Goal: Task Accomplishment & Management: Complete application form

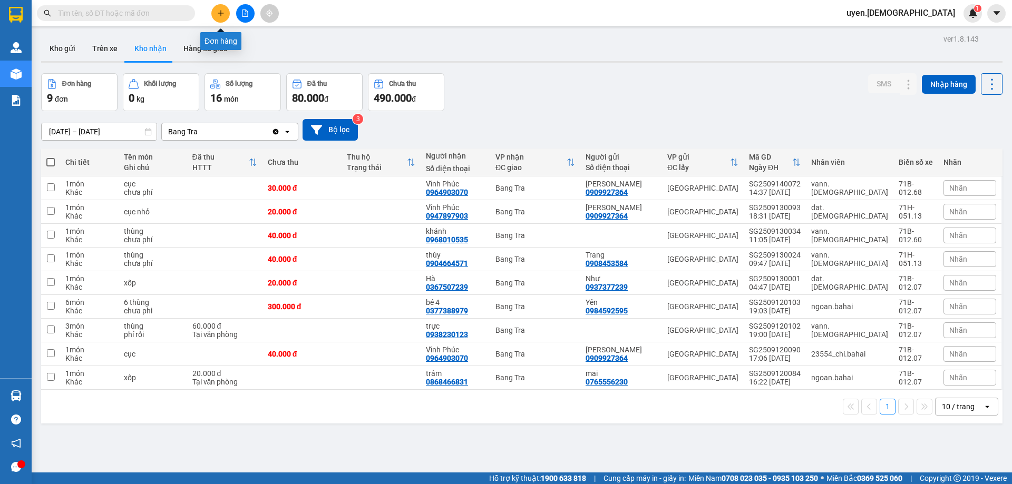
click at [219, 17] on button at bounding box center [220, 13] width 18 height 18
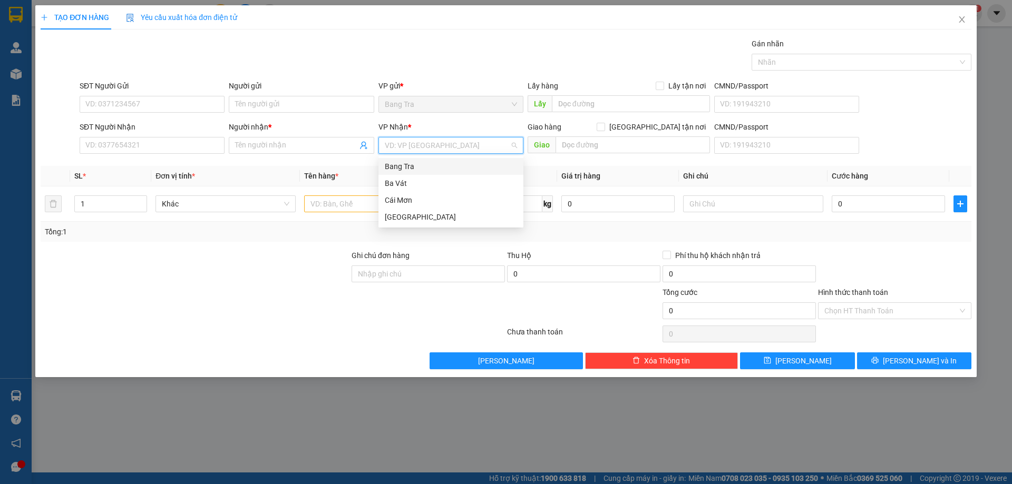
click at [397, 151] on input "search" at bounding box center [447, 146] width 125 height 16
click at [404, 215] on div "[GEOGRAPHIC_DATA]" at bounding box center [451, 217] width 132 height 12
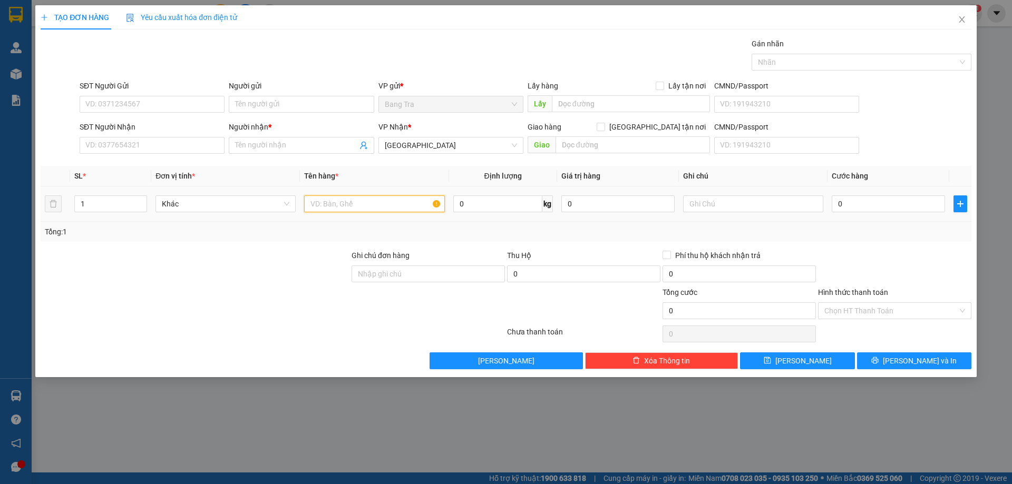
click at [395, 210] on input "text" at bounding box center [374, 204] width 140 height 17
type input "bao"
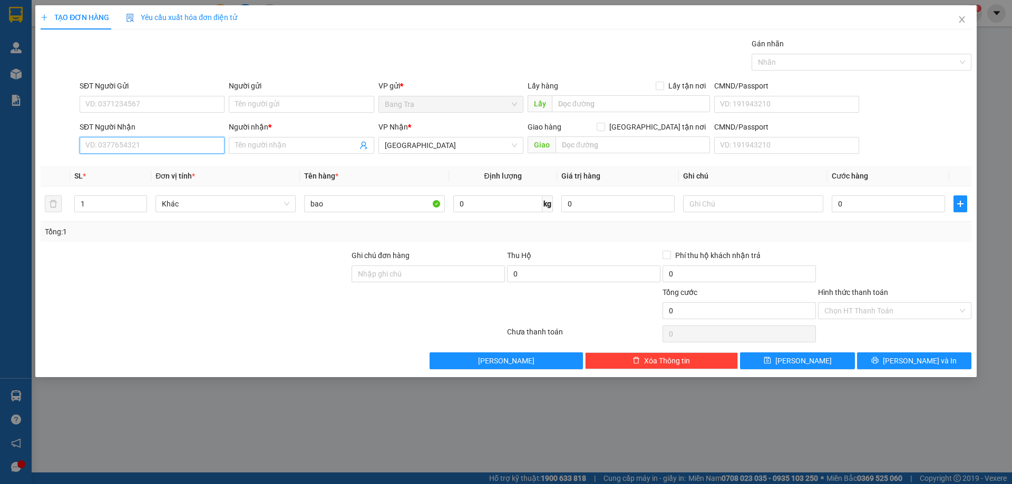
click at [161, 150] on input "SĐT Người Nhận" at bounding box center [152, 145] width 145 height 17
type input "0"
click at [894, 201] on input "0" at bounding box center [888, 204] width 113 height 17
type input "4"
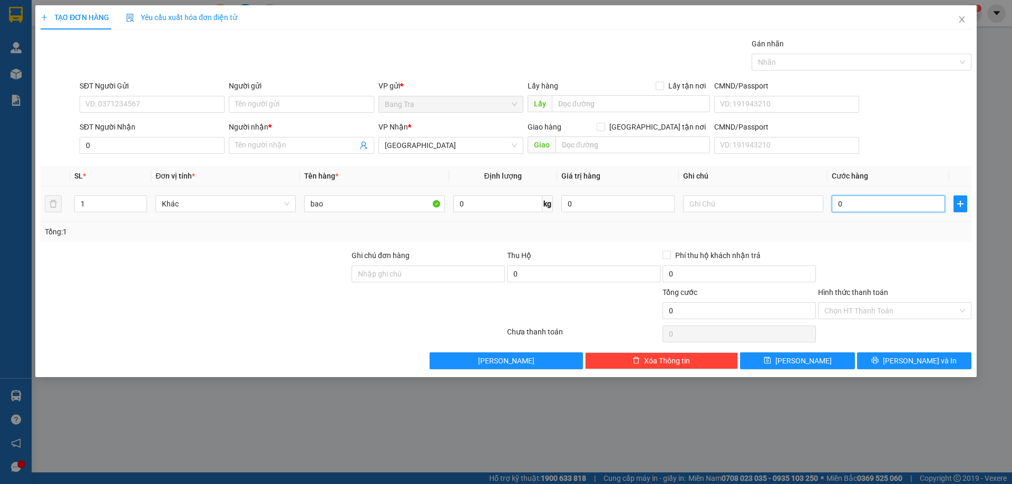
type input "4"
type input "40"
type input "40.000"
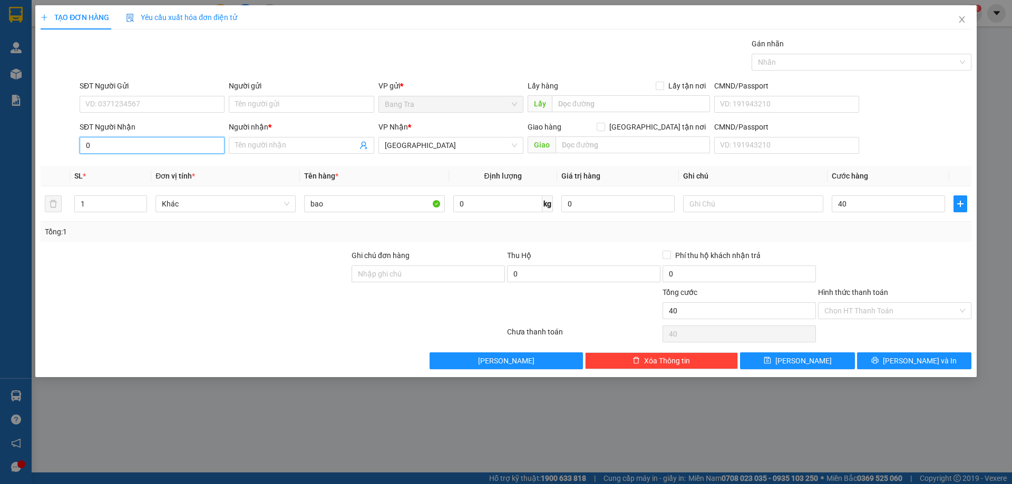
type input "40.000"
click at [168, 147] on input "0" at bounding box center [152, 145] width 145 height 17
click at [155, 168] on div "0986107588 - Mười anh" at bounding box center [152, 167] width 132 height 12
type input "0986107588"
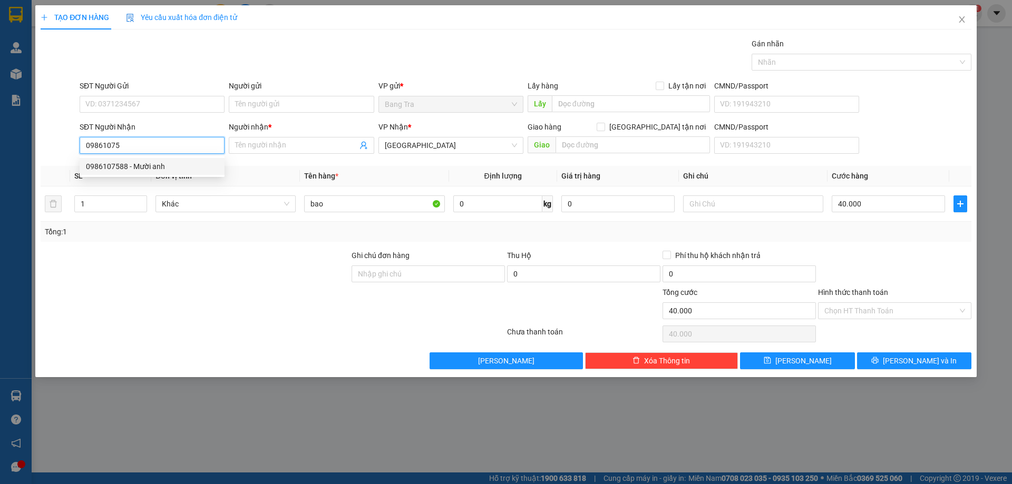
type input "Mười anh"
type input "0986107588"
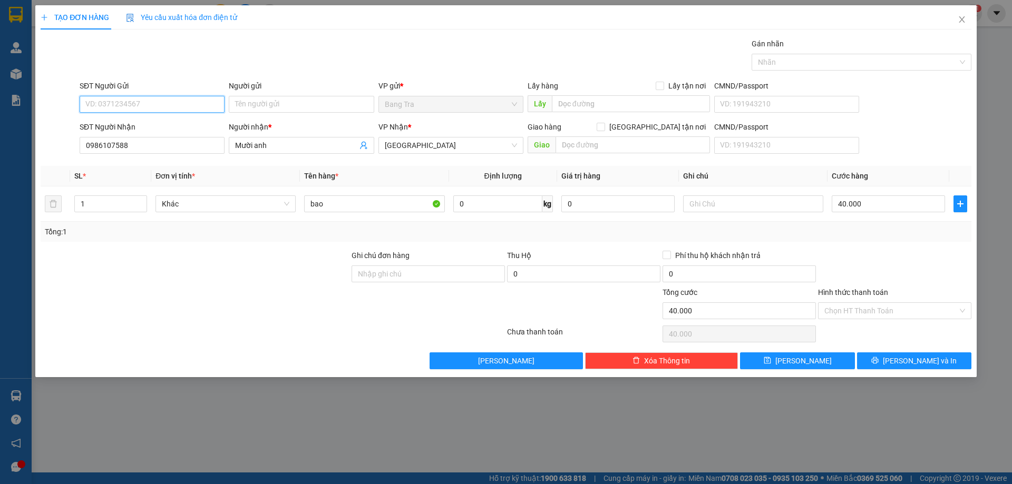
click at [168, 111] on input "SĐT Người Gửi" at bounding box center [152, 104] width 145 height 17
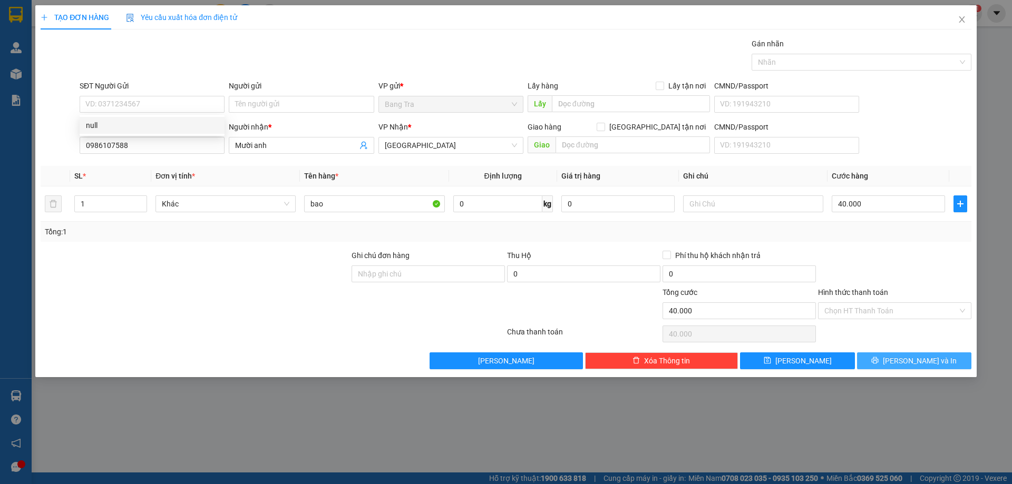
click at [890, 360] on button "[PERSON_NAME] và In" at bounding box center [914, 361] width 114 height 17
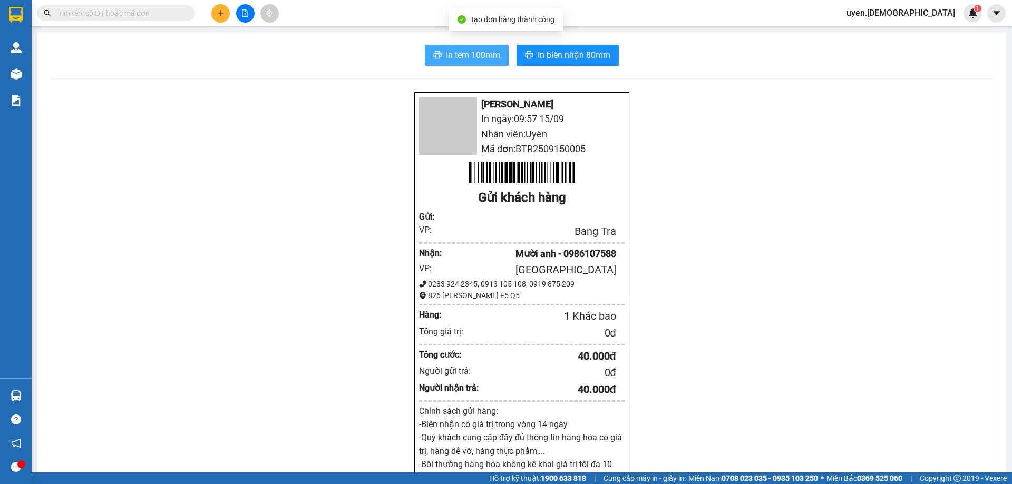
click at [494, 52] on span "In tem 100mm" at bounding box center [473, 54] width 54 height 13
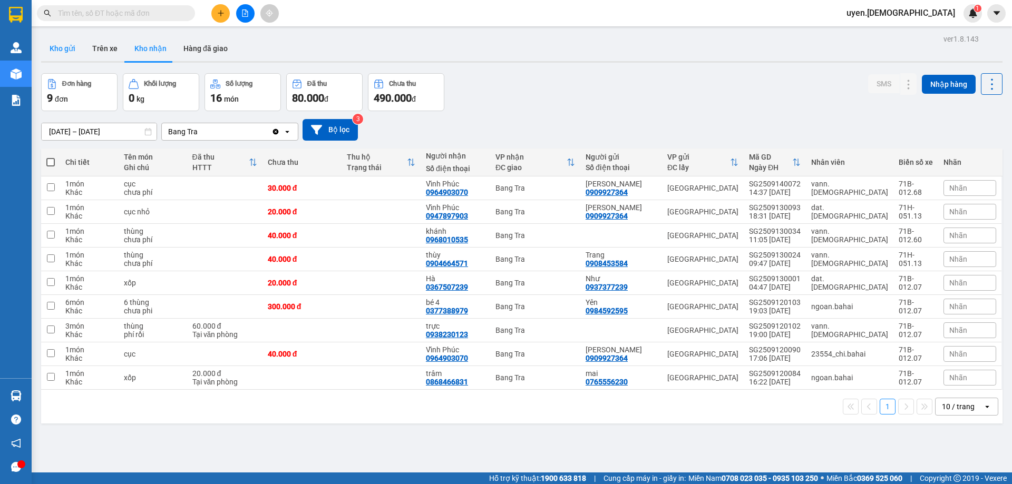
click at [64, 51] on button "Kho gửi" at bounding box center [62, 48] width 43 height 25
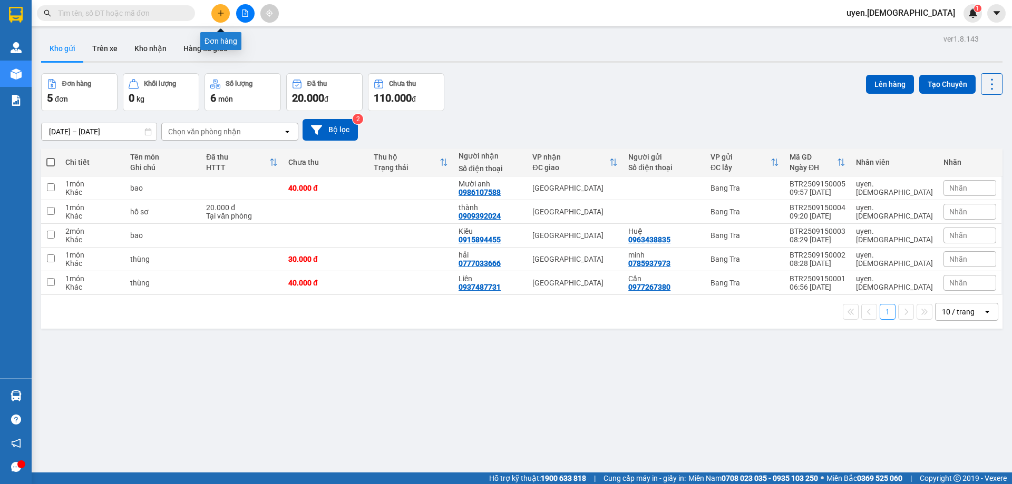
click at [227, 14] on button at bounding box center [220, 13] width 18 height 18
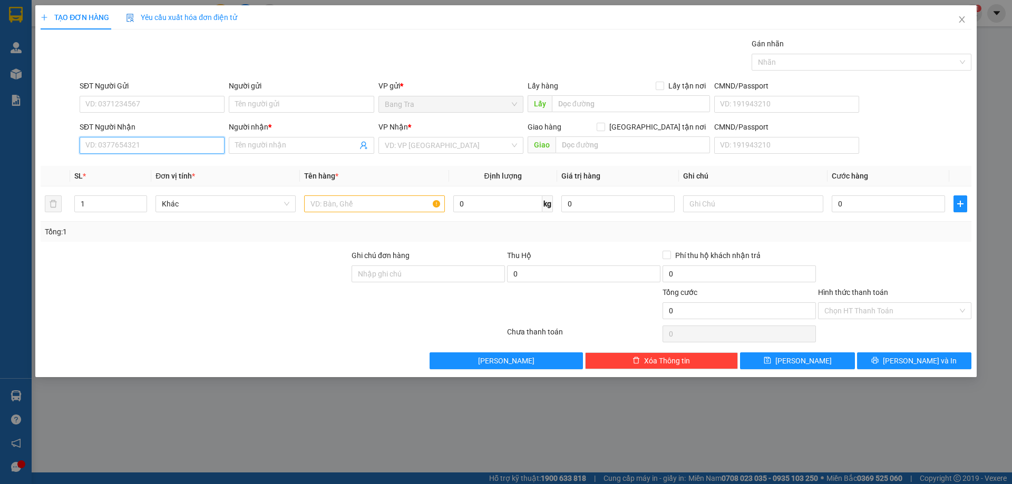
click at [134, 148] on input "SĐT Người Nhận" at bounding box center [152, 145] width 145 height 17
click at [253, 143] on input "Người nhận *" at bounding box center [296, 146] width 122 height 12
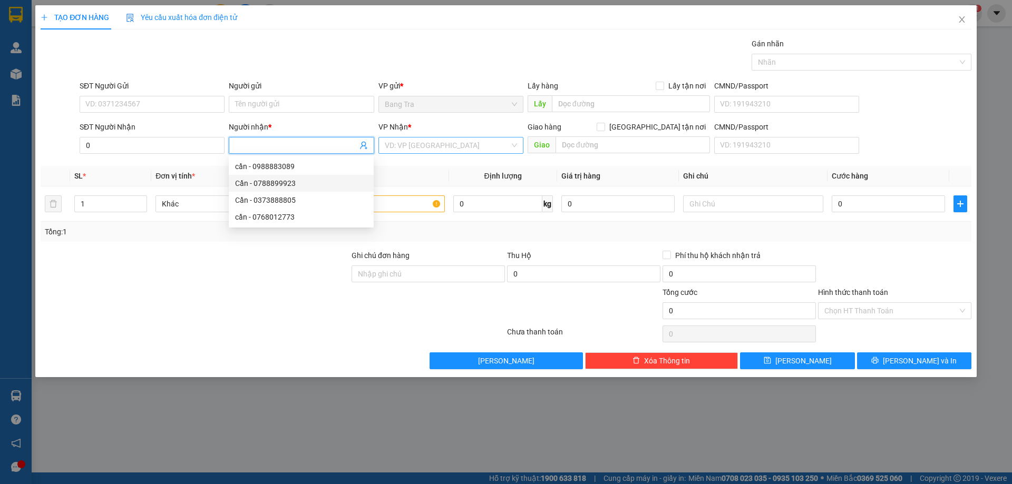
click at [406, 142] on input "search" at bounding box center [447, 146] width 125 height 16
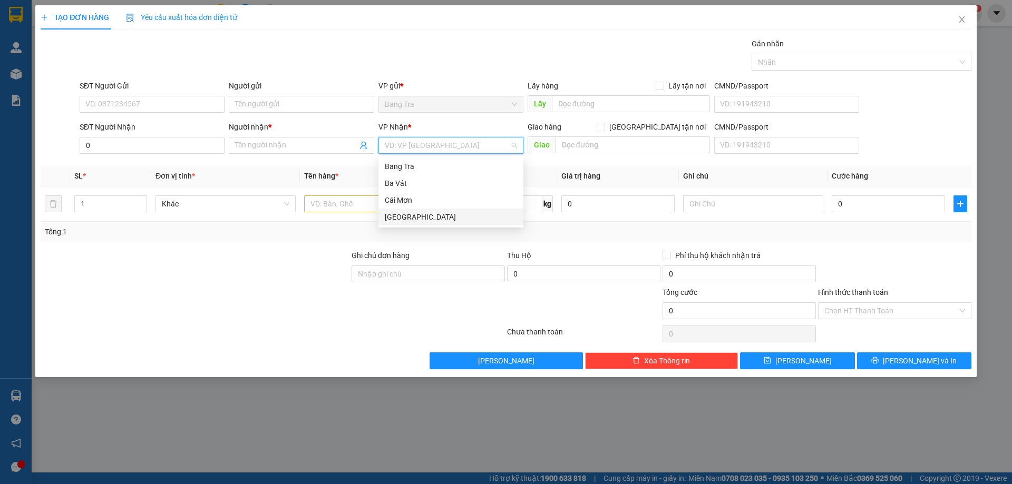
drag, startPoint x: 394, startPoint y: 216, endPoint x: 245, endPoint y: 165, distance: 156.8
click at [390, 213] on div "[GEOGRAPHIC_DATA]" at bounding box center [451, 217] width 132 height 12
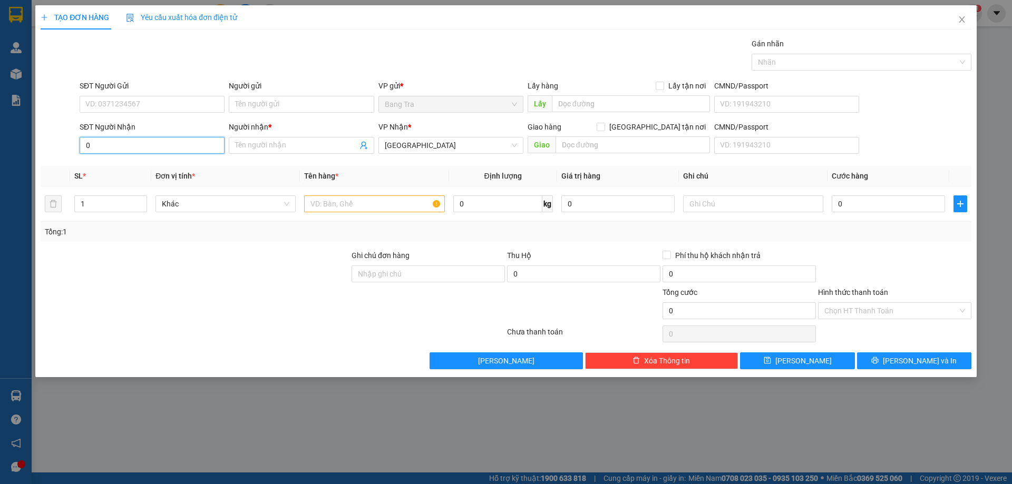
click at [137, 147] on input "0" at bounding box center [152, 145] width 145 height 17
click at [141, 170] on div "0396143342 - Huy" at bounding box center [152, 167] width 132 height 12
type input "0396143342"
type input "Huy"
type input "0396143342"
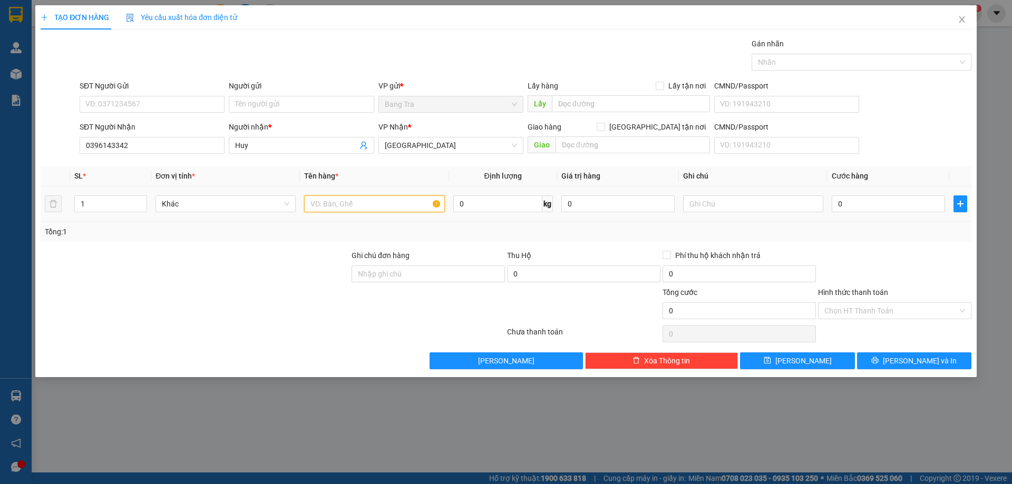
click at [355, 208] on input "text" at bounding box center [374, 204] width 140 height 17
type input "thùng"
click at [881, 209] on input "0" at bounding box center [888, 204] width 113 height 17
type input "3"
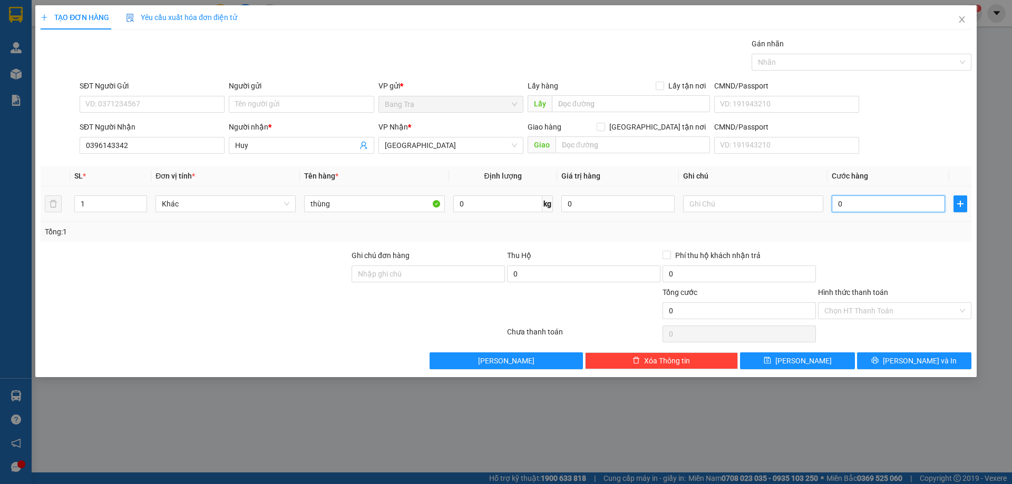
type input "3"
type input "30"
type input "30.000"
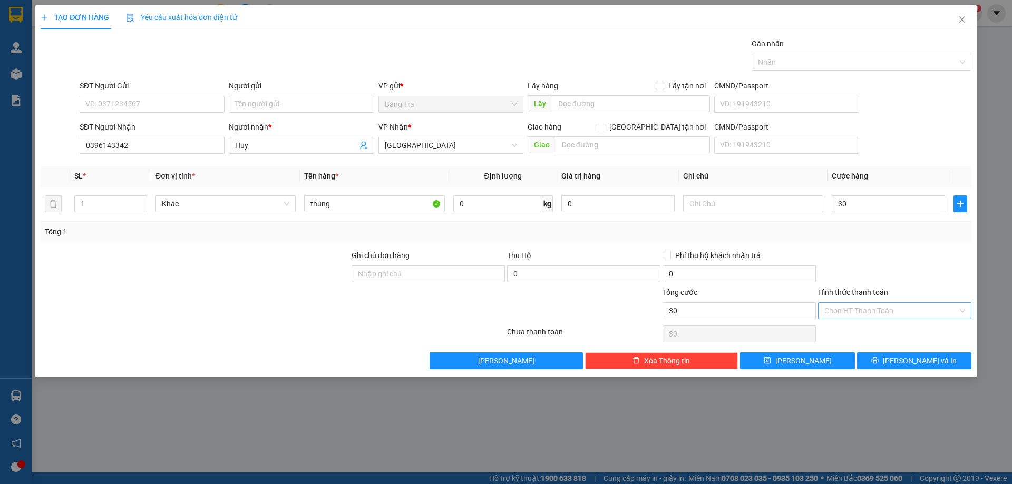
type input "30.000"
click at [938, 316] on input "Hình thức thanh toán" at bounding box center [890, 311] width 133 height 16
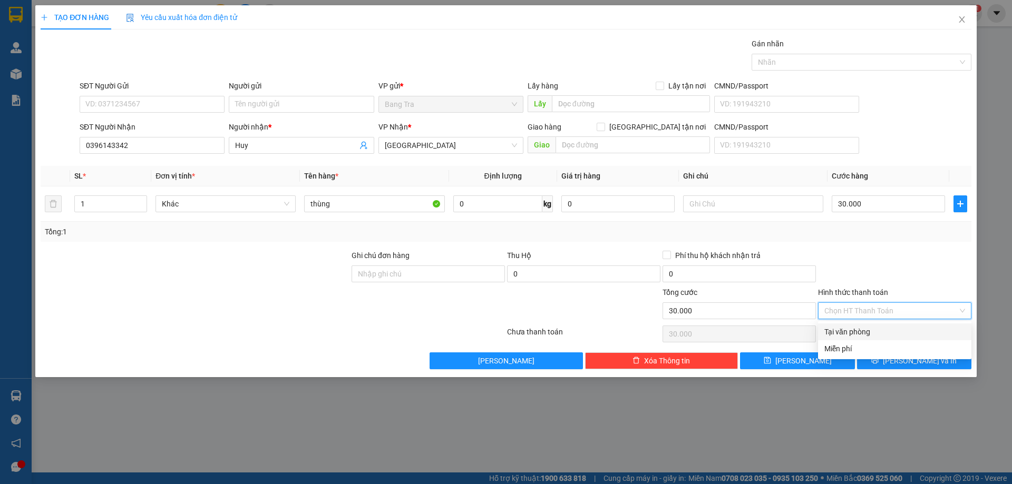
click at [900, 330] on div "Tại văn phòng" at bounding box center [894, 332] width 141 height 12
type input "0"
click at [885, 363] on button "[PERSON_NAME] và In" at bounding box center [914, 361] width 114 height 17
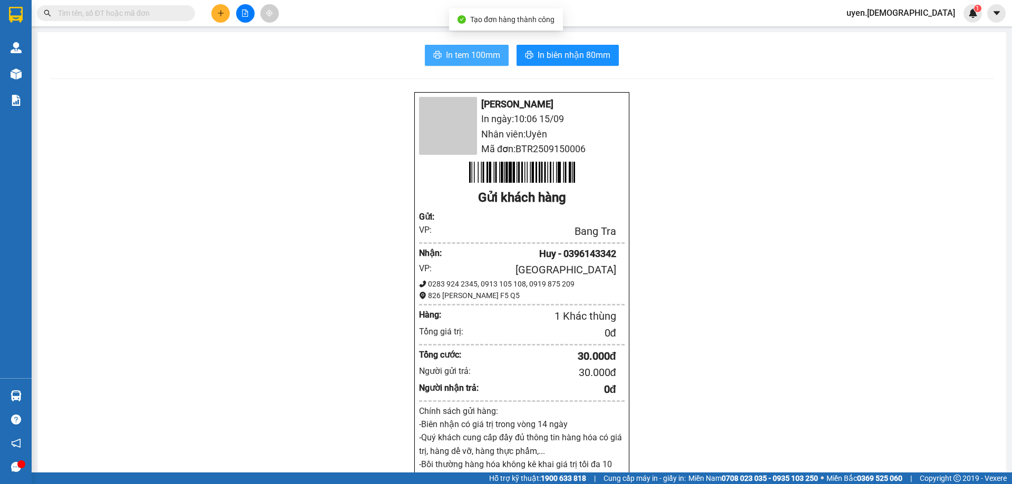
click at [483, 61] on span "In tem 100mm" at bounding box center [473, 54] width 54 height 13
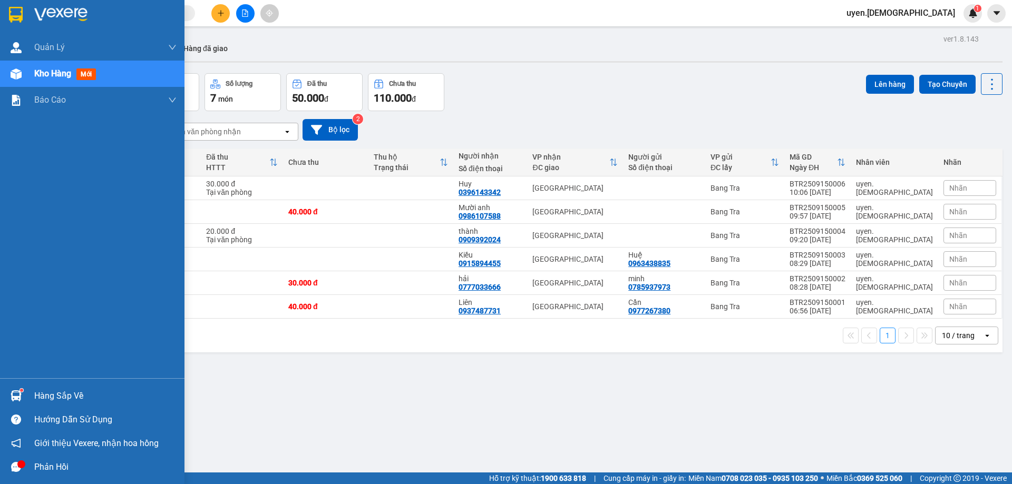
click at [47, 397] on div "Hàng sắp về" at bounding box center [105, 396] width 142 height 16
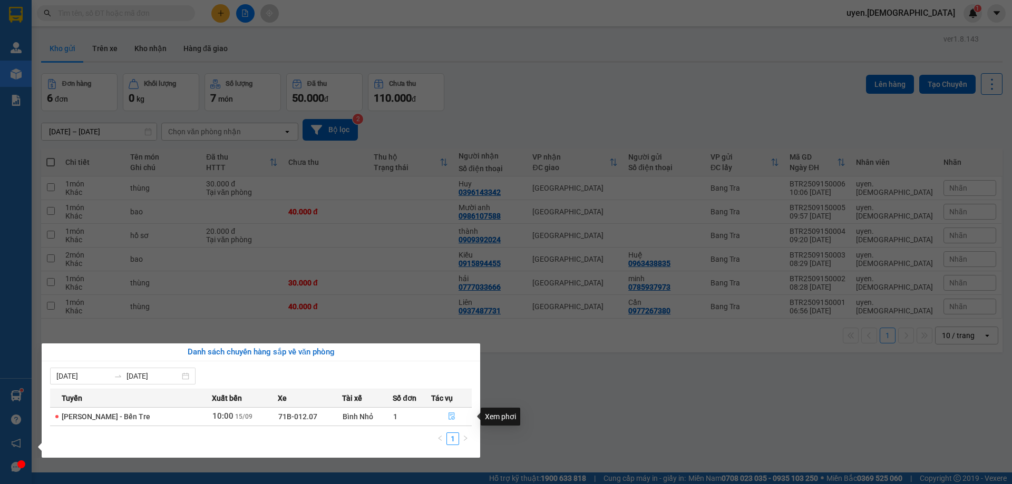
click at [449, 423] on button "button" at bounding box center [452, 416] width 40 height 17
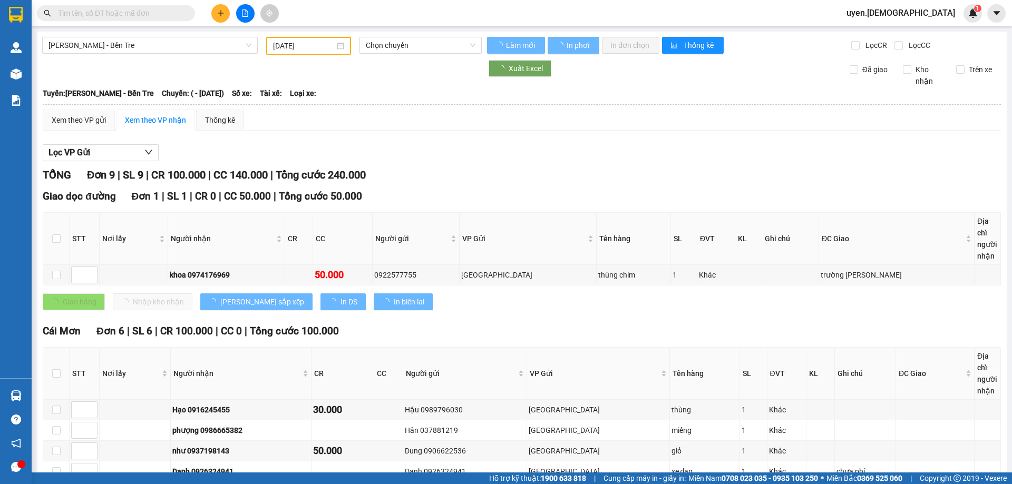
type input "[DATE]"
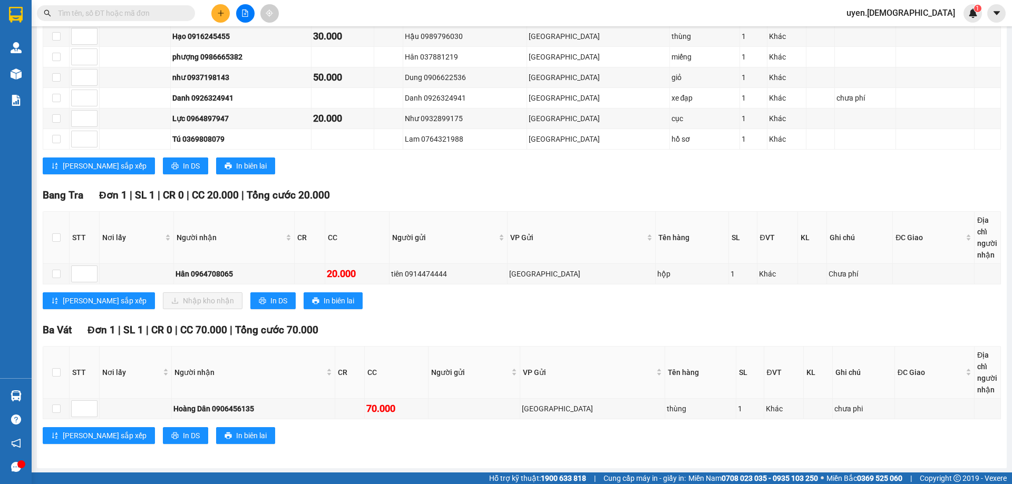
scroll to position [374, 0]
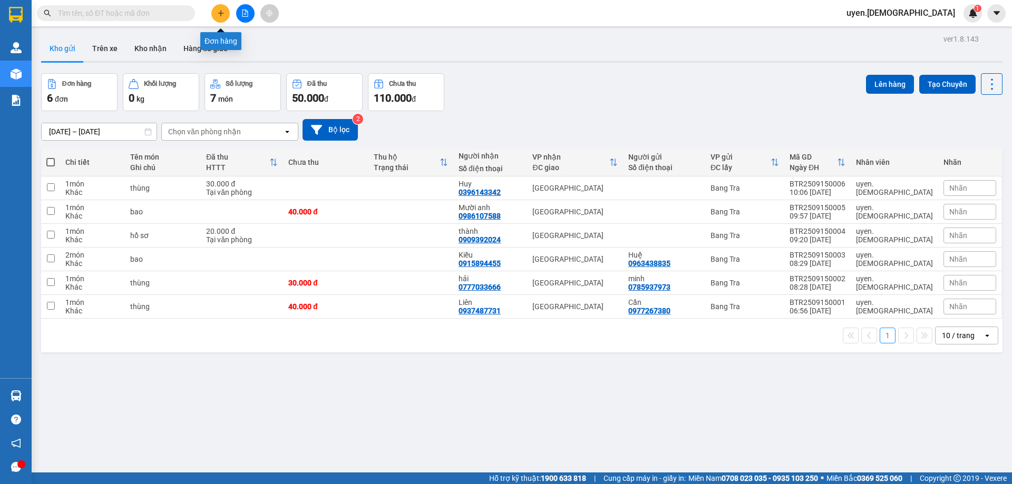
click at [217, 18] on button at bounding box center [220, 13] width 18 height 18
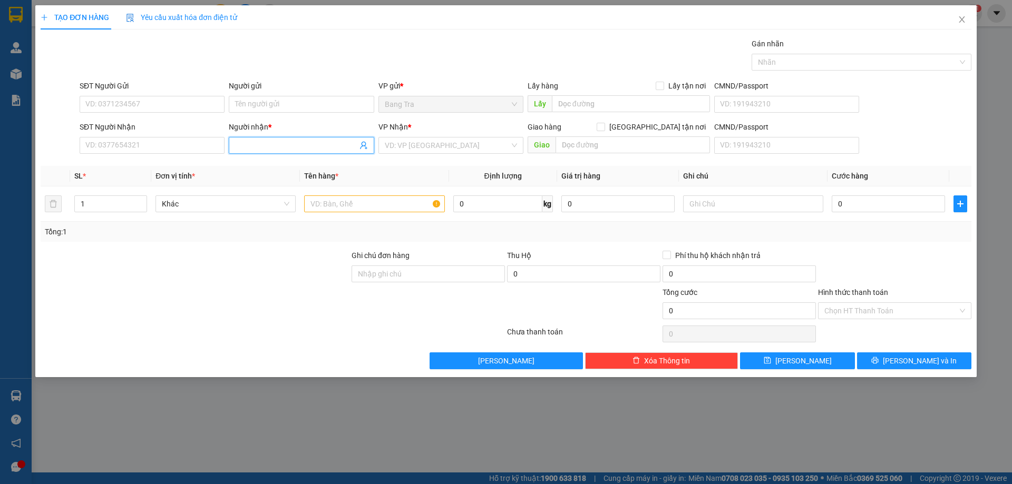
click at [306, 148] on input "Người nhận *" at bounding box center [296, 146] width 122 height 12
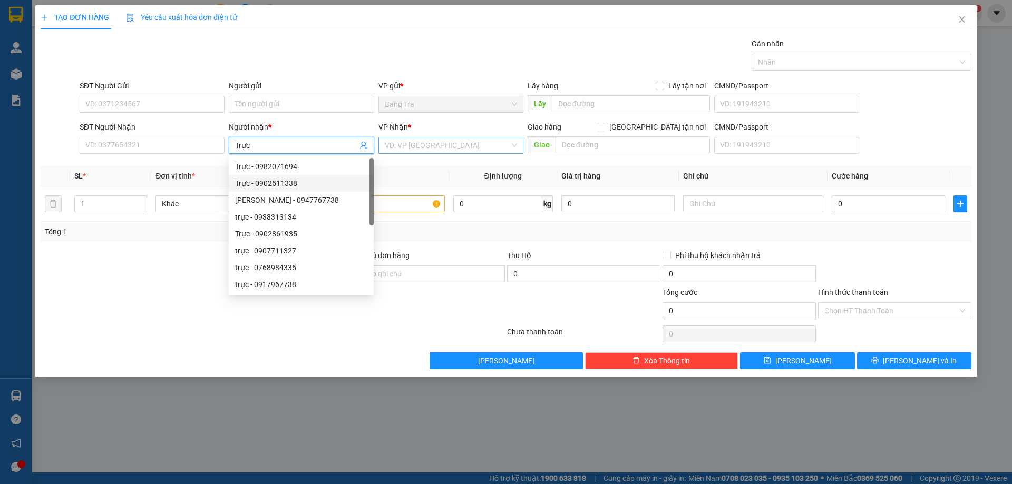
type input "Trực"
click at [411, 144] on input "search" at bounding box center [447, 146] width 125 height 16
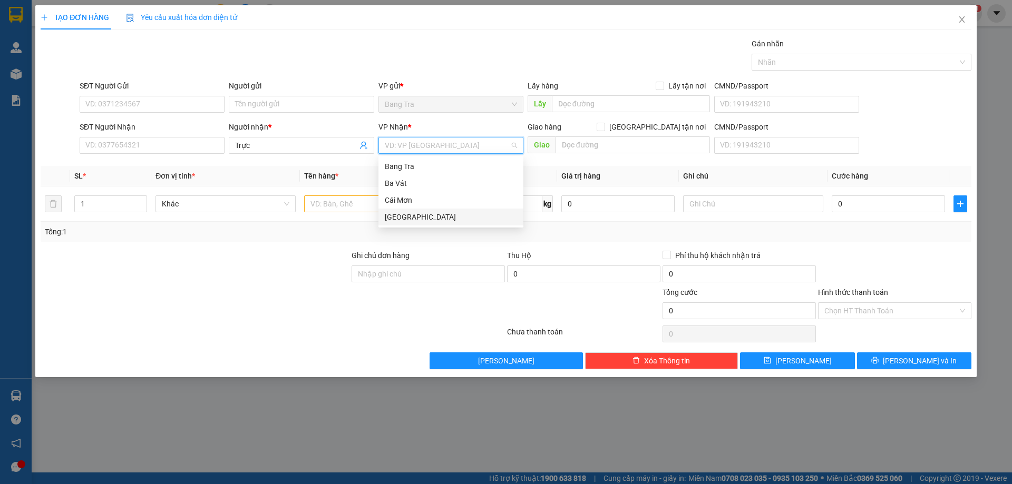
click at [390, 212] on div "[GEOGRAPHIC_DATA]" at bounding box center [451, 217] width 132 height 12
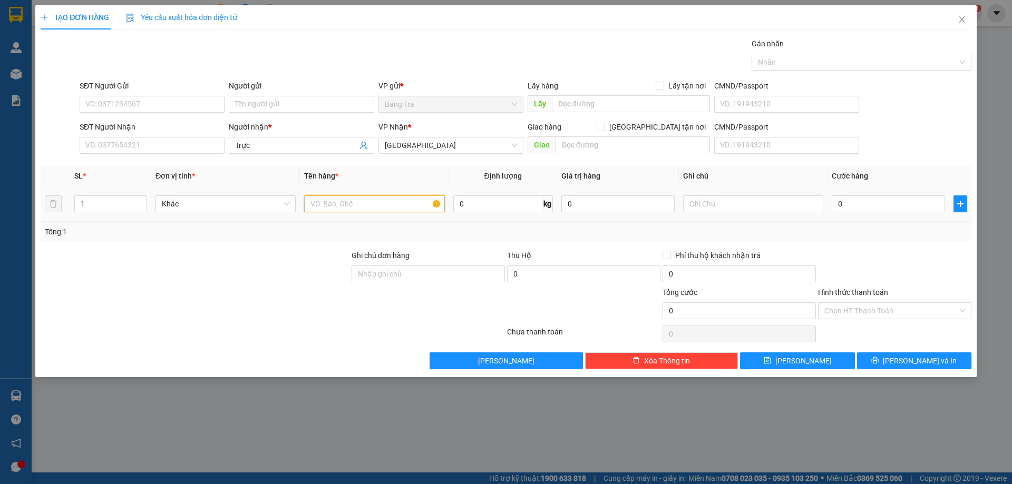
click at [367, 205] on input "text" at bounding box center [374, 204] width 140 height 17
type input "cục"
click at [888, 203] on input "0" at bounding box center [888, 204] width 113 height 17
type input "2"
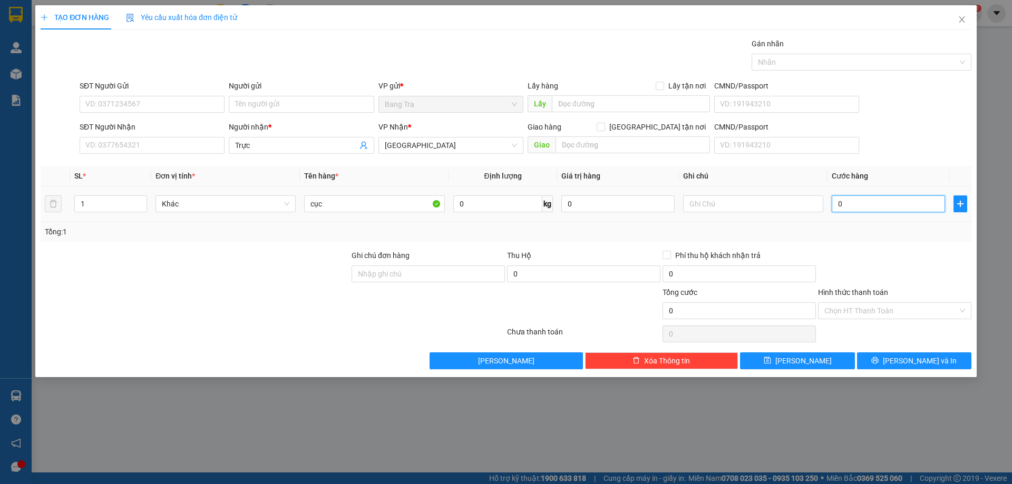
type input "2"
type input "20"
type input "20.000"
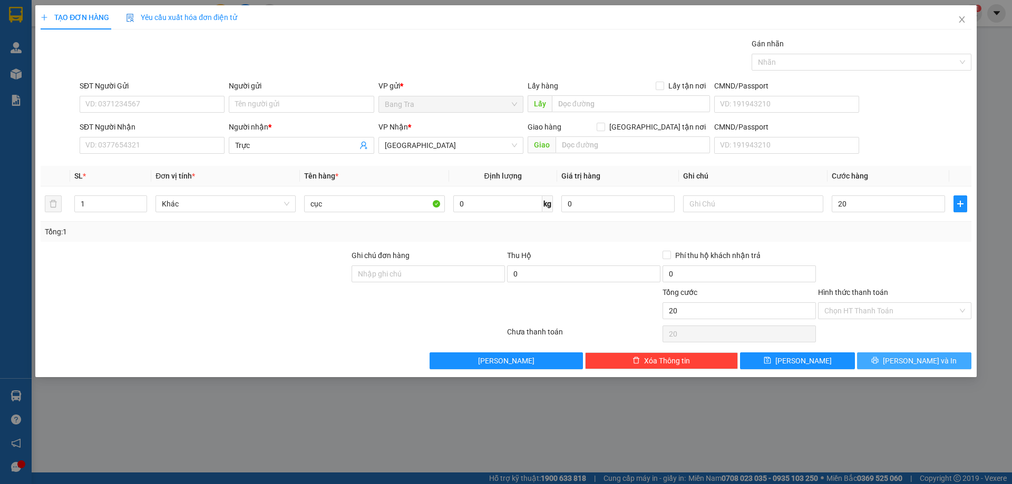
type input "20.000"
click at [902, 364] on button "[PERSON_NAME] và In" at bounding box center [914, 361] width 114 height 17
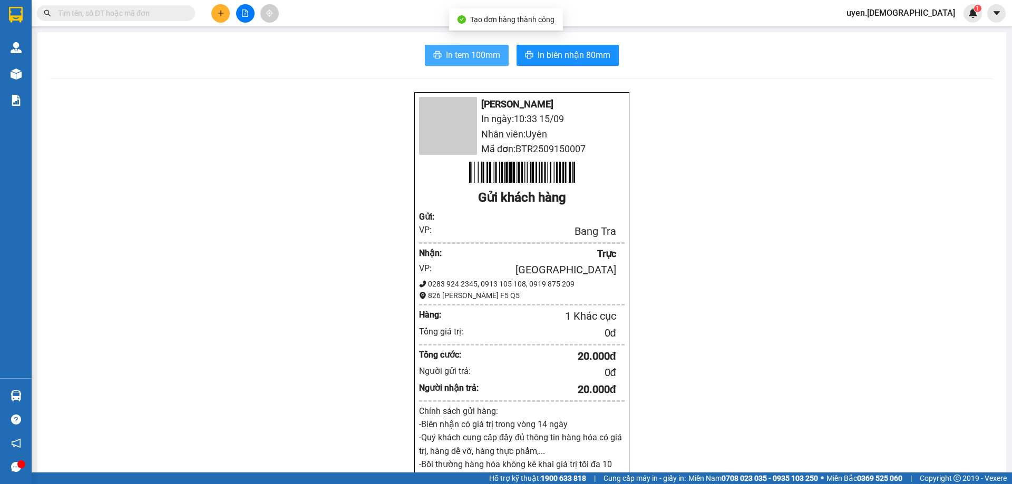
click at [466, 46] on button "In tem 100mm" at bounding box center [467, 55] width 84 height 21
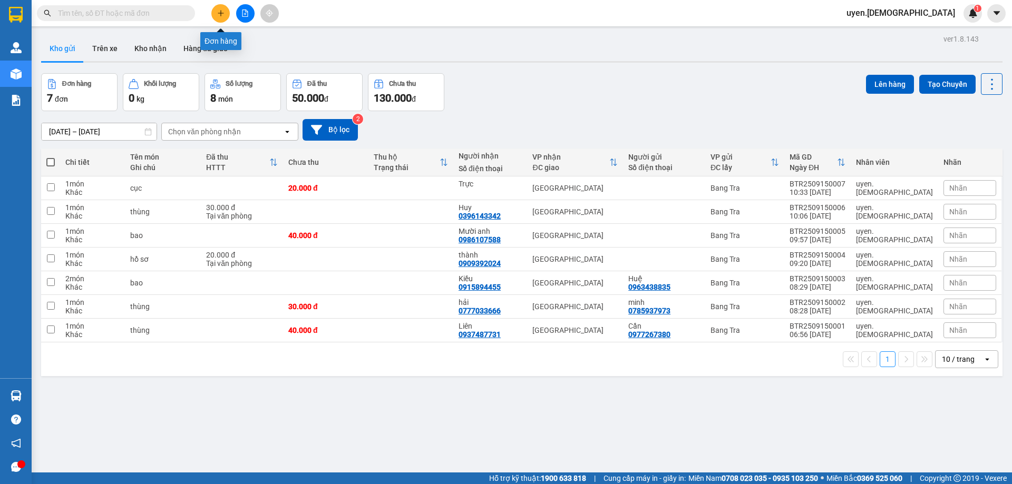
click at [224, 13] on icon "plus" at bounding box center [220, 12] width 7 height 7
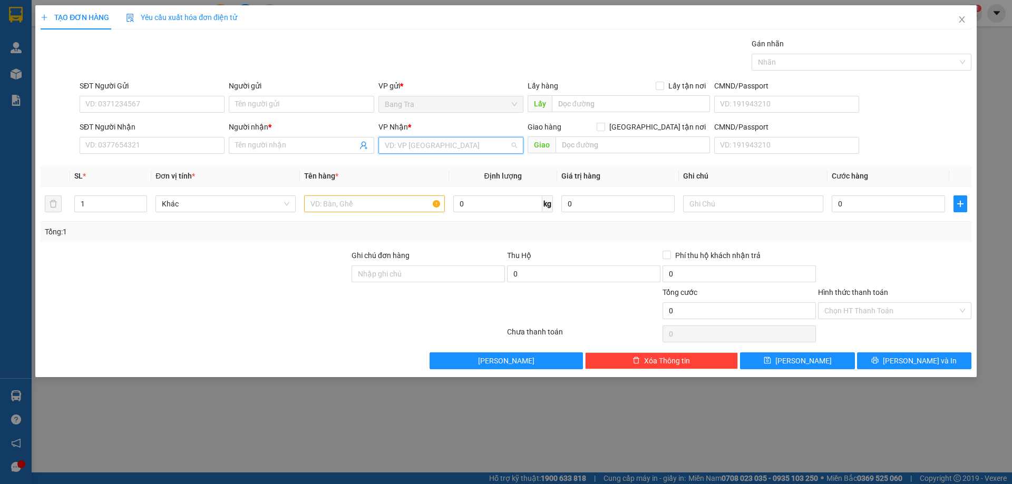
click at [474, 143] on input "search" at bounding box center [447, 146] width 125 height 16
click at [391, 213] on div "[GEOGRAPHIC_DATA]" at bounding box center [451, 217] width 132 height 12
click at [339, 206] on input "text" at bounding box center [374, 204] width 140 height 17
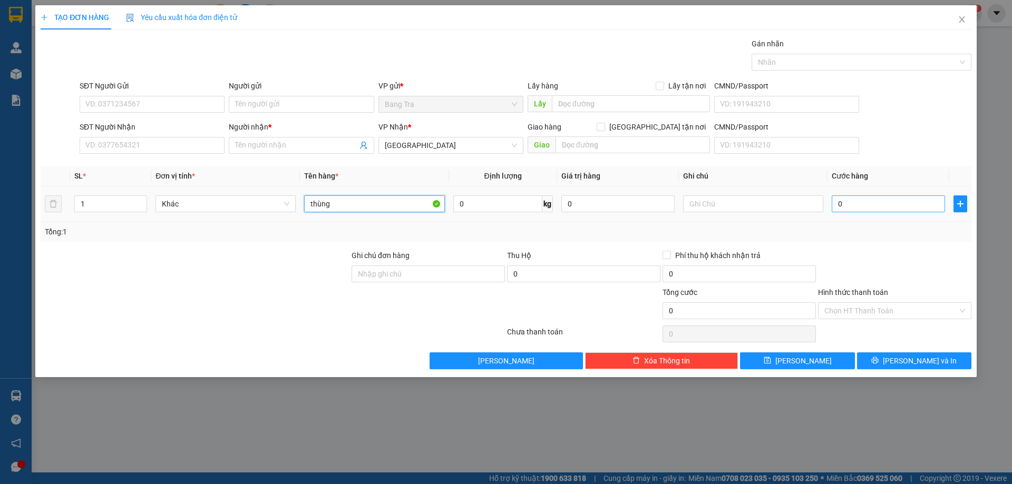
type input "thùng"
click at [851, 208] on input "0" at bounding box center [888, 204] width 113 height 17
type input "4"
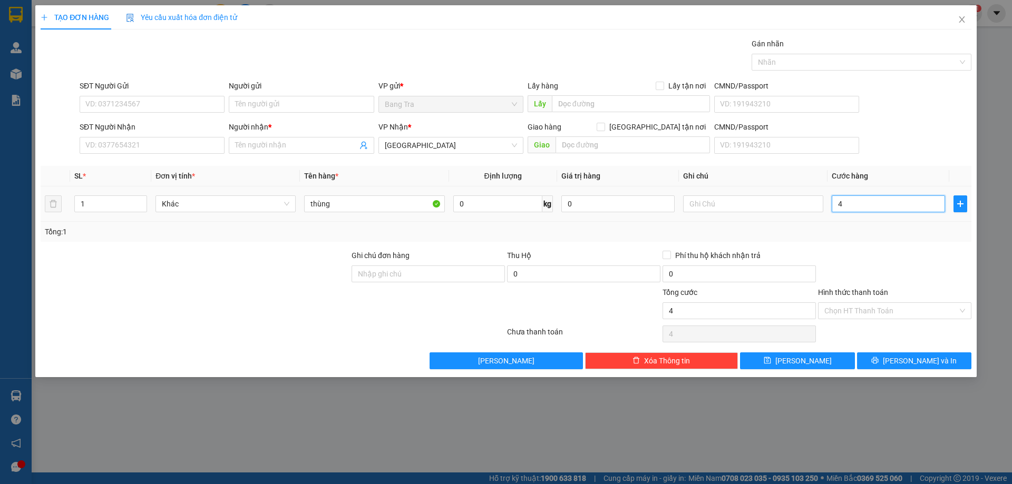
type input "40"
type input "40.000"
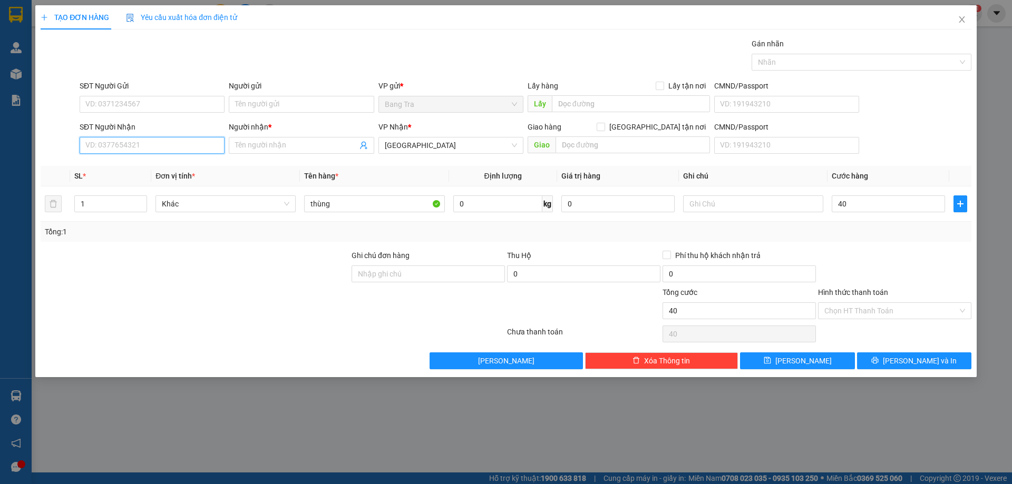
type input "40.000"
click at [156, 146] on input "SĐT Người Nhận" at bounding box center [152, 145] width 145 height 17
click at [128, 168] on div "0986950413 - [PERSON_NAME]" at bounding box center [152, 167] width 132 height 12
type input "0986950413"
type input "[PERSON_NAME]"
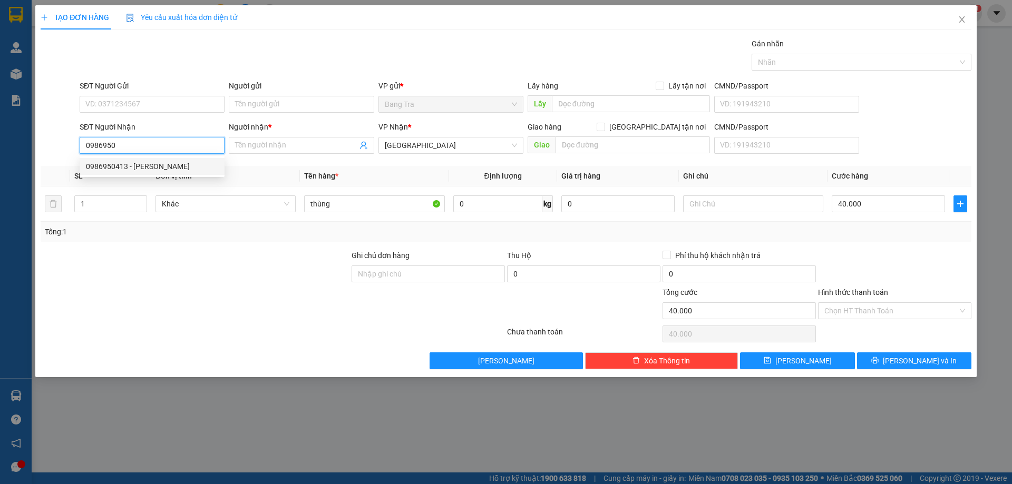
type input "Block B4 [PERSON_NAME] Đường [PERSON_NAME] P [GEOGRAPHIC_DATA]"
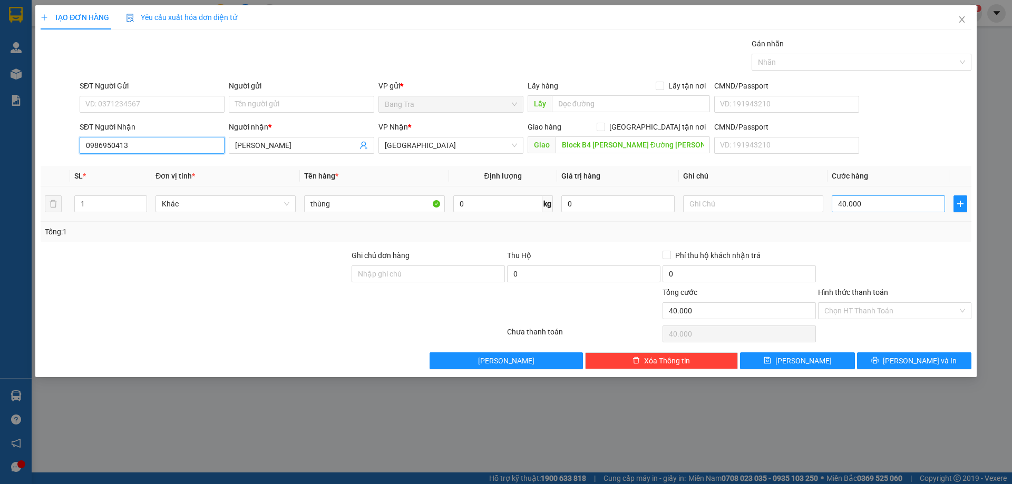
type input "0986950413"
click at [889, 207] on input "40.000" at bounding box center [888, 204] width 113 height 17
type input "0"
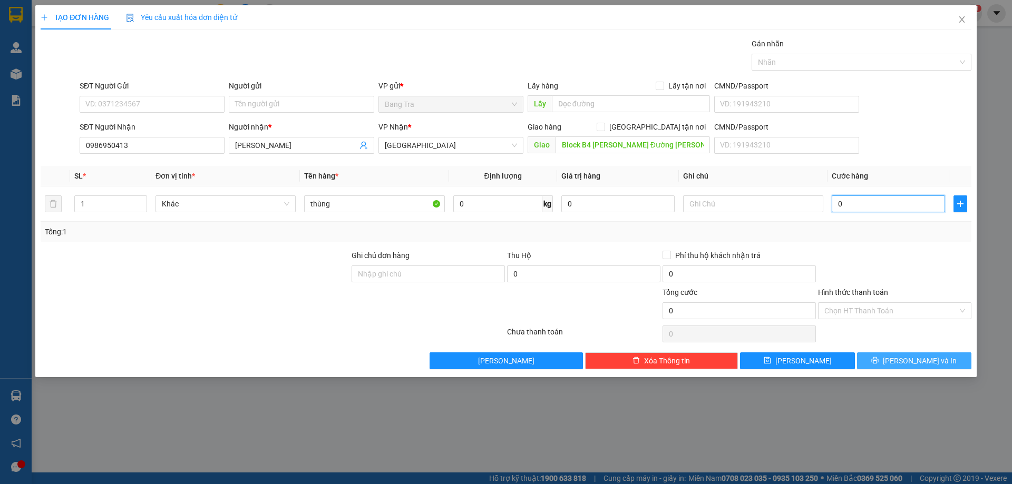
type input "0"
click at [917, 360] on span "[PERSON_NAME] và In" at bounding box center [920, 361] width 74 height 12
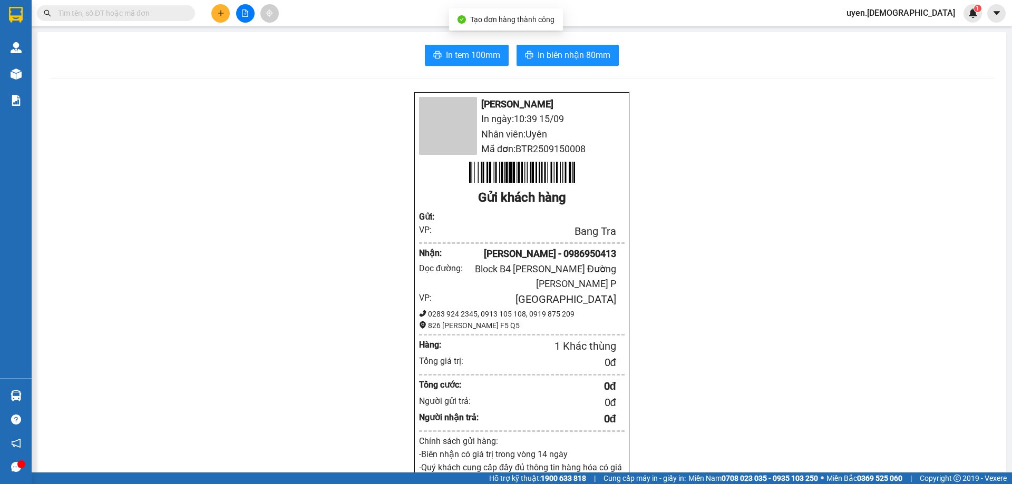
click at [577, 284] on div "Block B4 [PERSON_NAME] Đường [PERSON_NAME] P [GEOGRAPHIC_DATA]" at bounding box center [543, 277] width 145 height 30
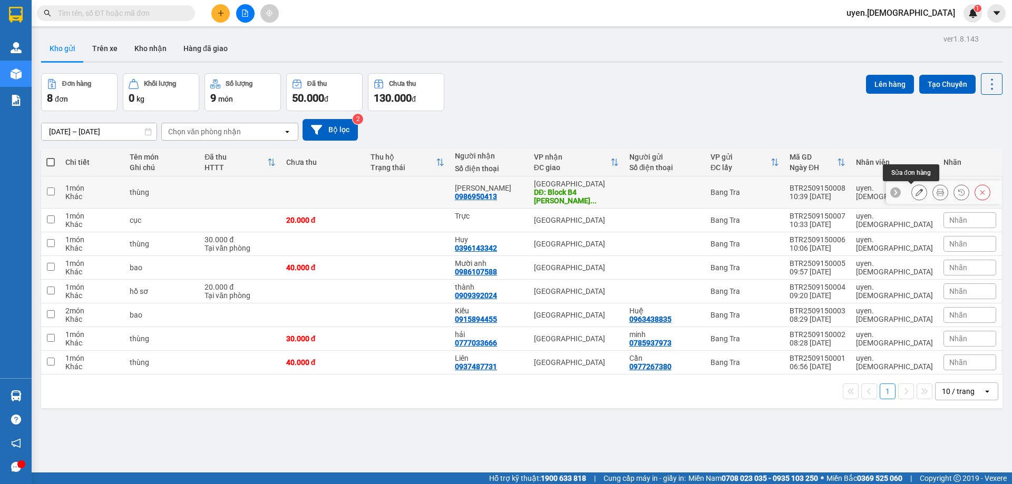
click at [916, 192] on button at bounding box center [919, 192] width 15 height 18
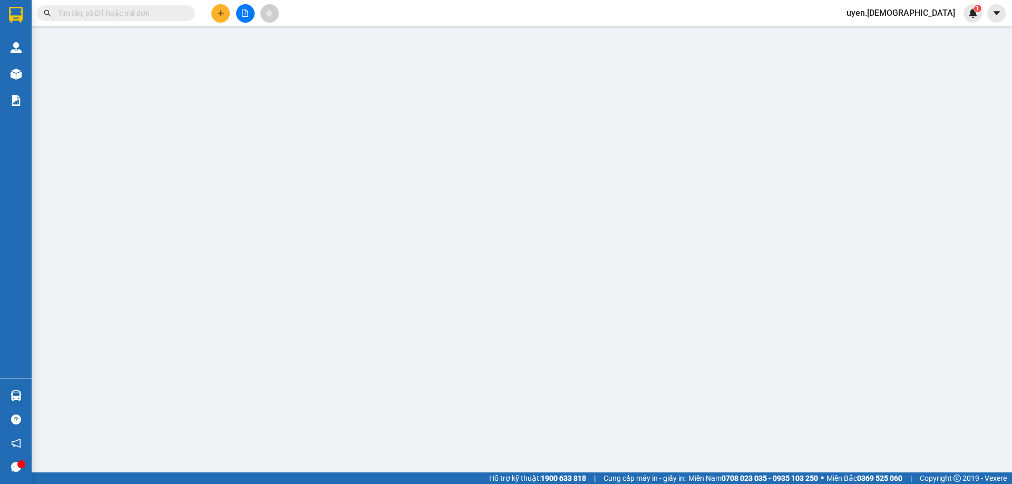
type input "0986950413"
type input "[PERSON_NAME]"
type input "Block B4 [PERSON_NAME] Đường [PERSON_NAME] P [GEOGRAPHIC_DATA]"
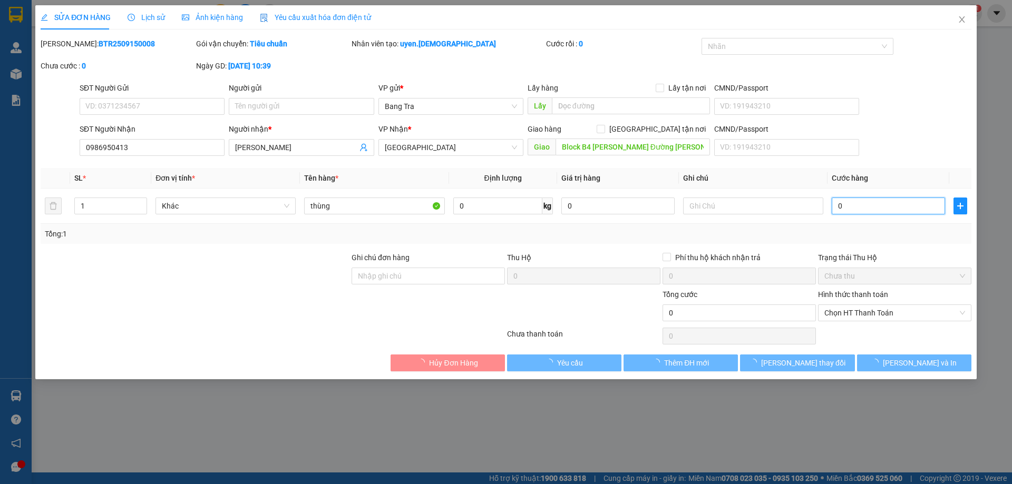
click at [868, 200] on input "0" at bounding box center [888, 206] width 113 height 17
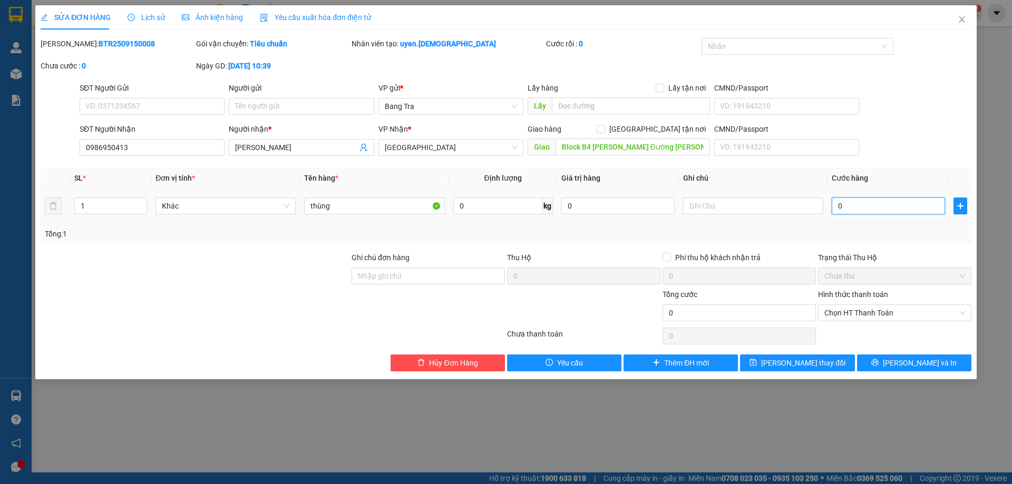
type input "1"
type input "11"
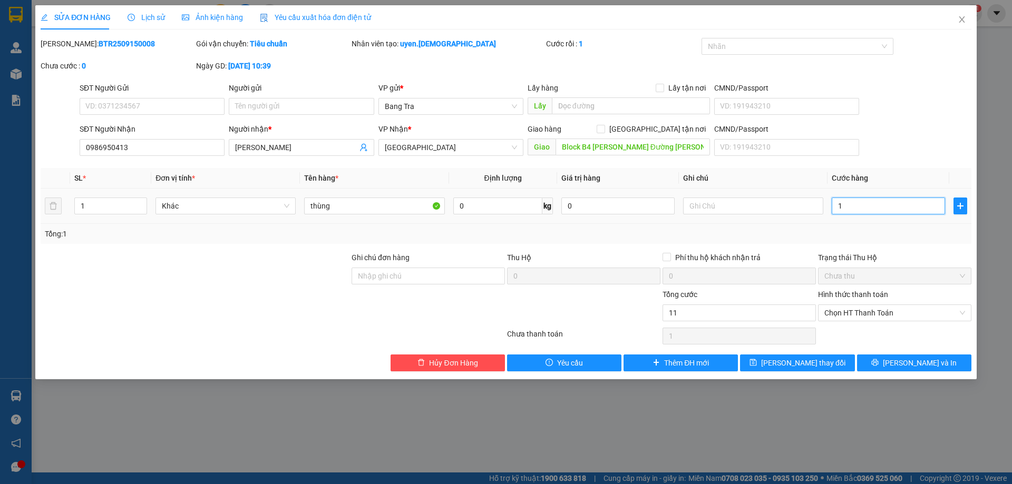
type input "11"
type input "110"
click at [882, 315] on span "Chọn HT Thanh Toán" at bounding box center [894, 313] width 141 height 16
type input "110"
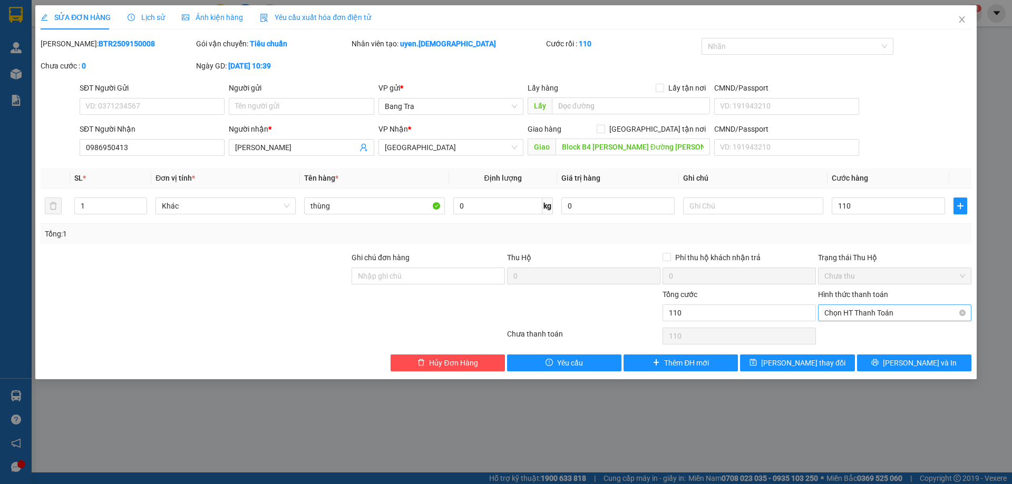
type input "110.000"
click at [874, 331] on div "Tại văn phòng" at bounding box center [894, 334] width 141 height 12
type input "0"
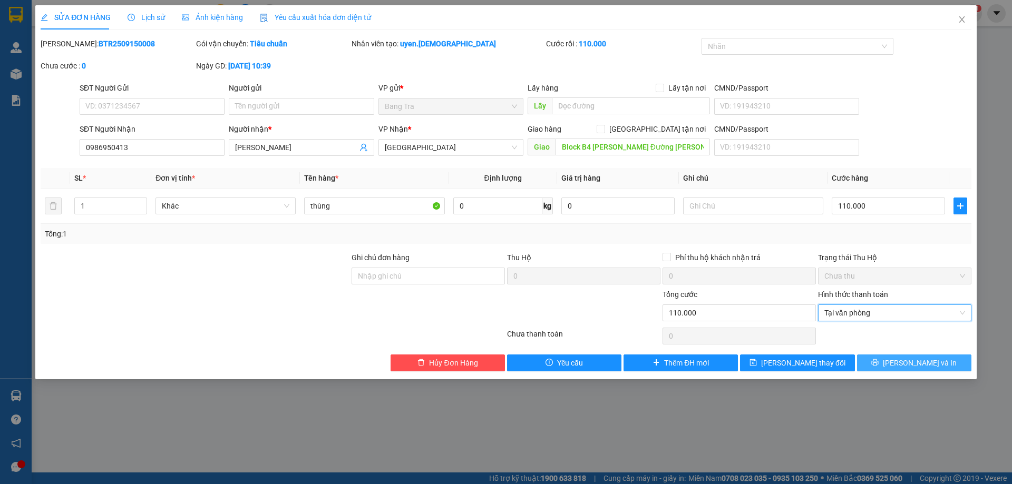
click at [891, 356] on button "[PERSON_NAME] và In" at bounding box center [914, 363] width 114 height 17
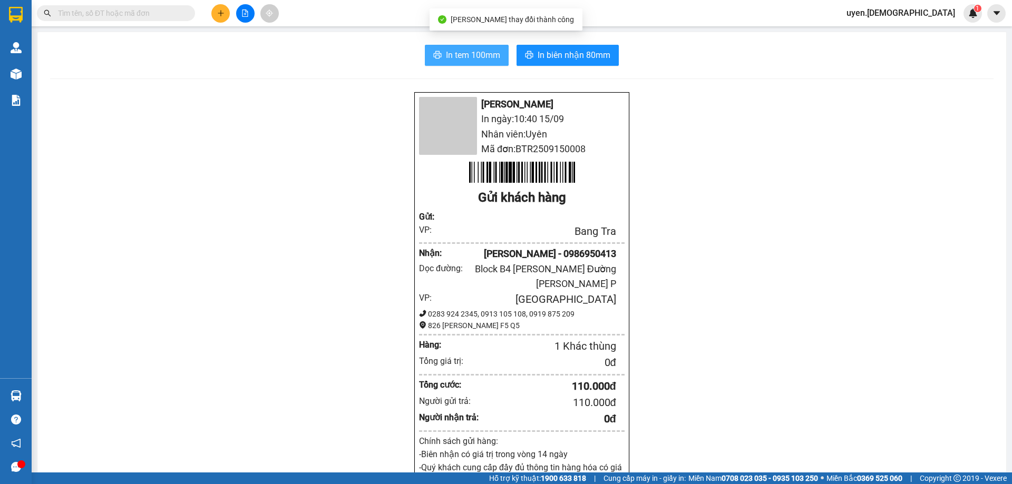
click at [457, 53] on span "In tem 100mm" at bounding box center [473, 54] width 54 height 13
